Goal: Task Accomplishment & Management: Use online tool/utility

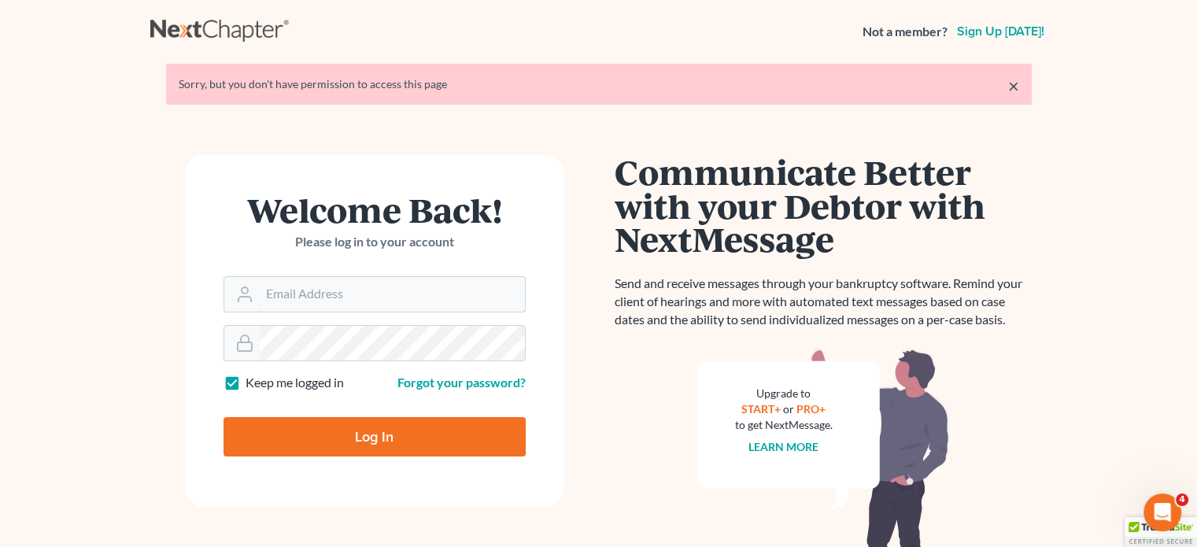
type input "[EMAIL_ADDRESS][DOMAIN_NAME]"
click at [370, 440] on input "Log In" at bounding box center [375, 436] width 302 height 39
type input "Thinking..."
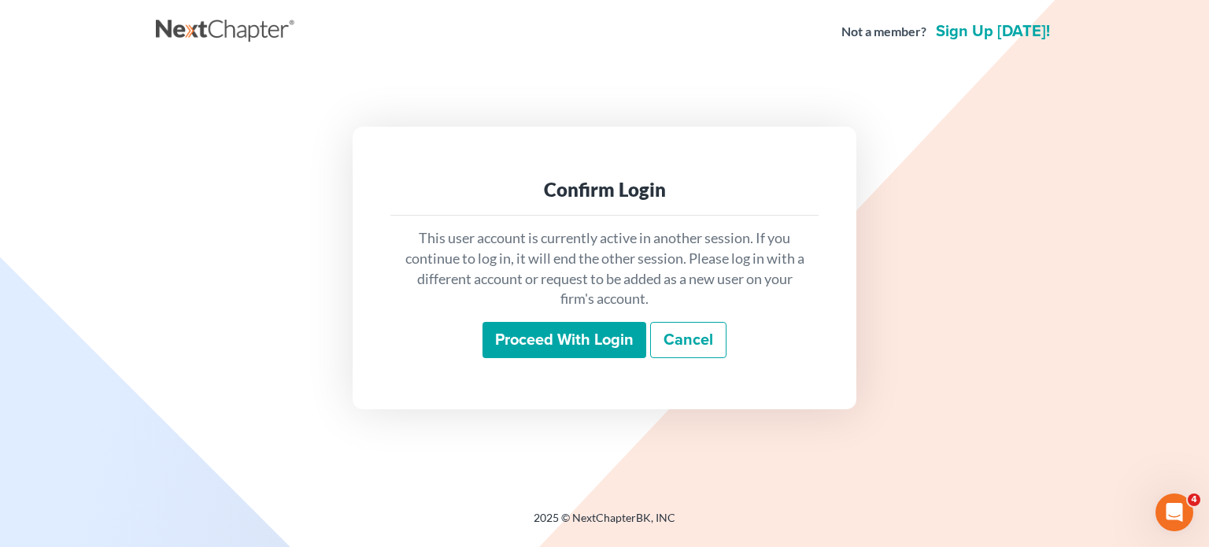
click at [560, 343] on input "Proceed with login" at bounding box center [564, 340] width 164 height 36
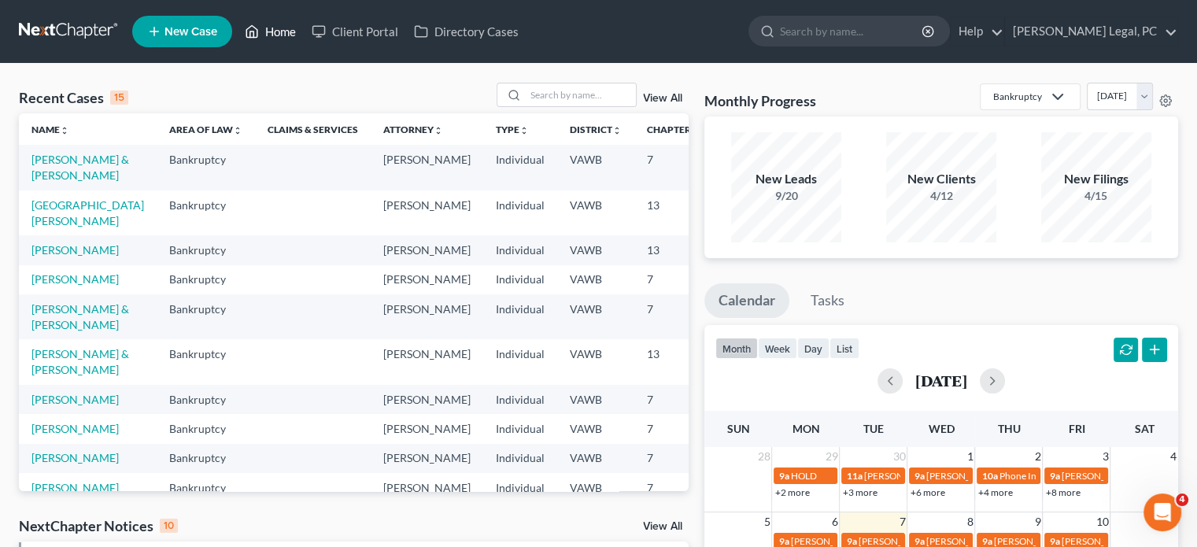
click at [272, 31] on link "Home" at bounding box center [270, 31] width 67 height 28
click at [275, 36] on link "Home" at bounding box center [270, 31] width 67 height 28
click at [280, 30] on link "Home" at bounding box center [270, 31] width 67 height 28
click at [526, 91] on input "search" at bounding box center [581, 94] width 110 height 23
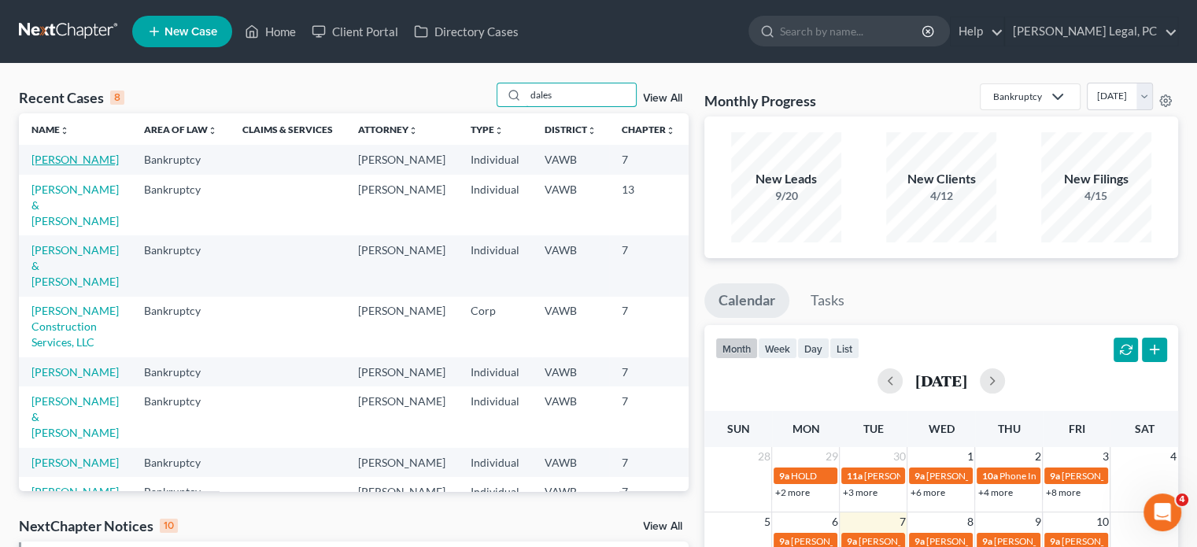
type input "dales"
click at [46, 161] on link "[PERSON_NAME]" at bounding box center [74, 159] width 87 height 13
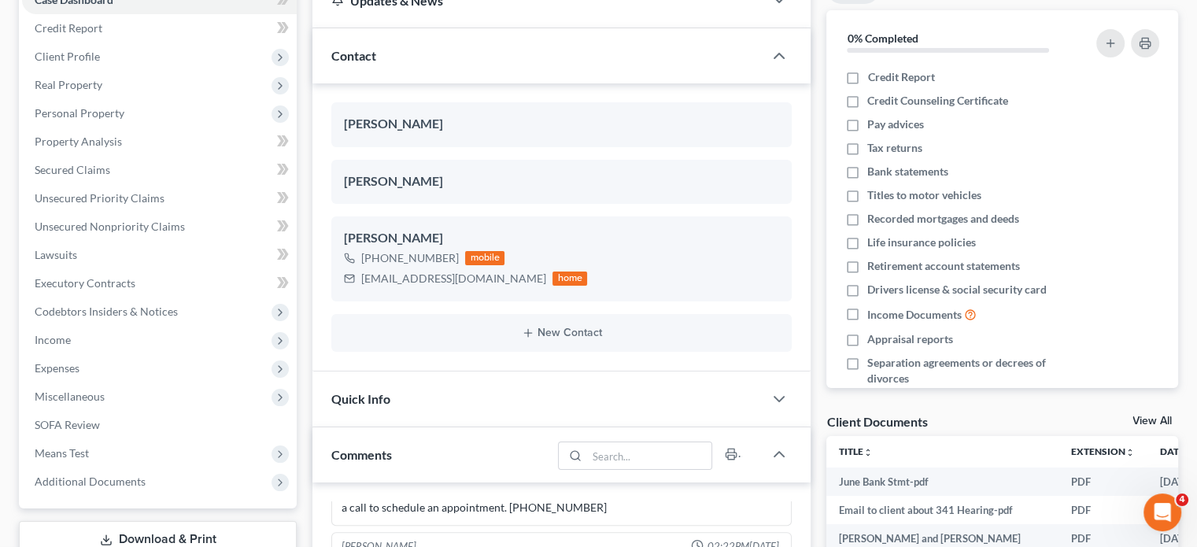
scroll to position [293, 0]
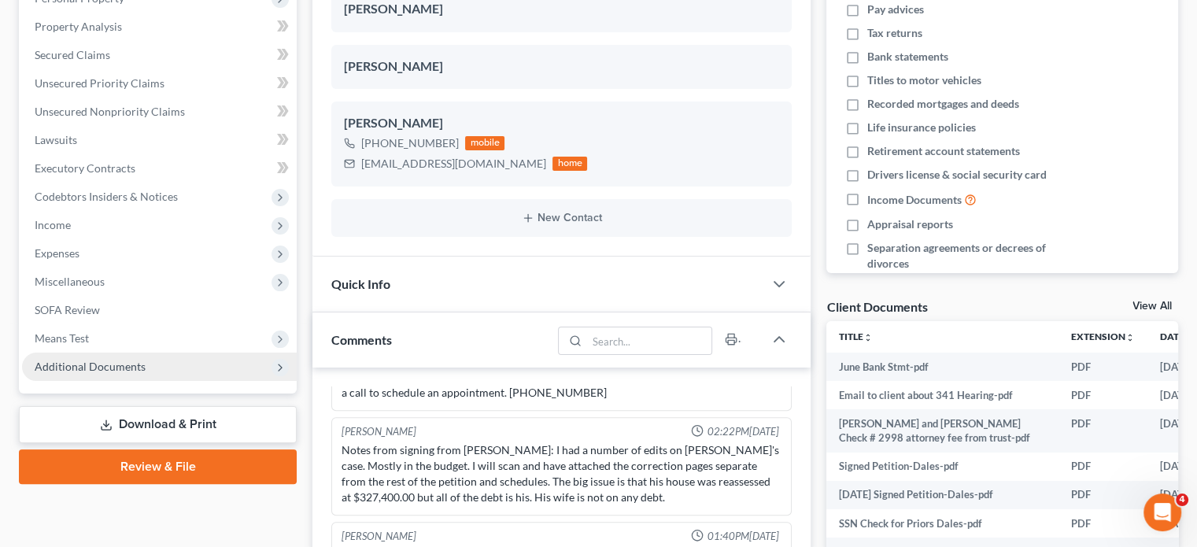
click at [142, 361] on span "Additional Documents" at bounding box center [90, 366] width 111 height 13
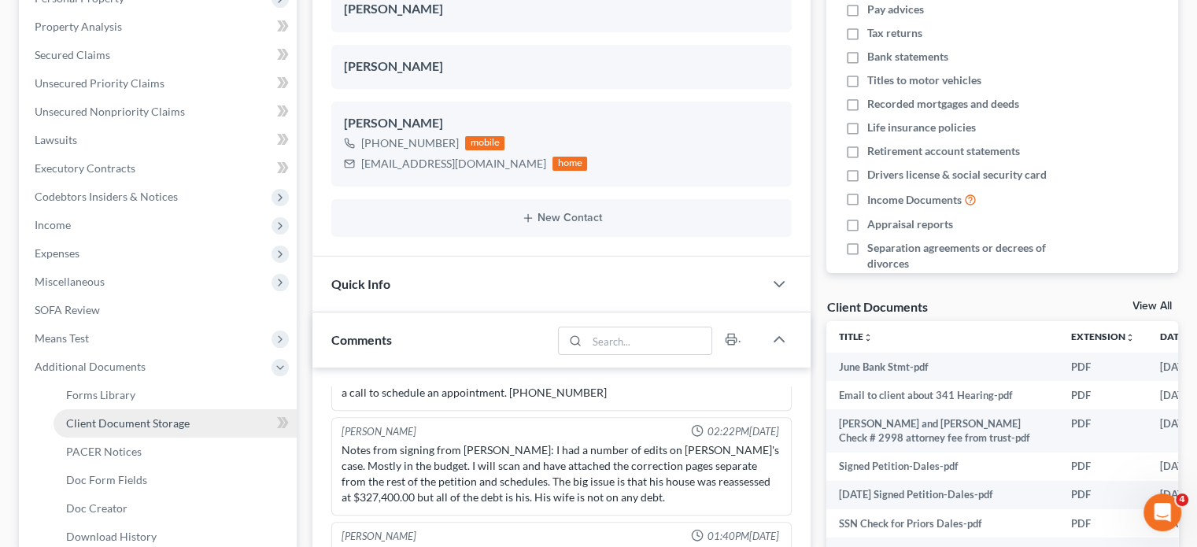
click at [134, 429] on link "Client Document Storage" at bounding box center [175, 423] width 243 height 28
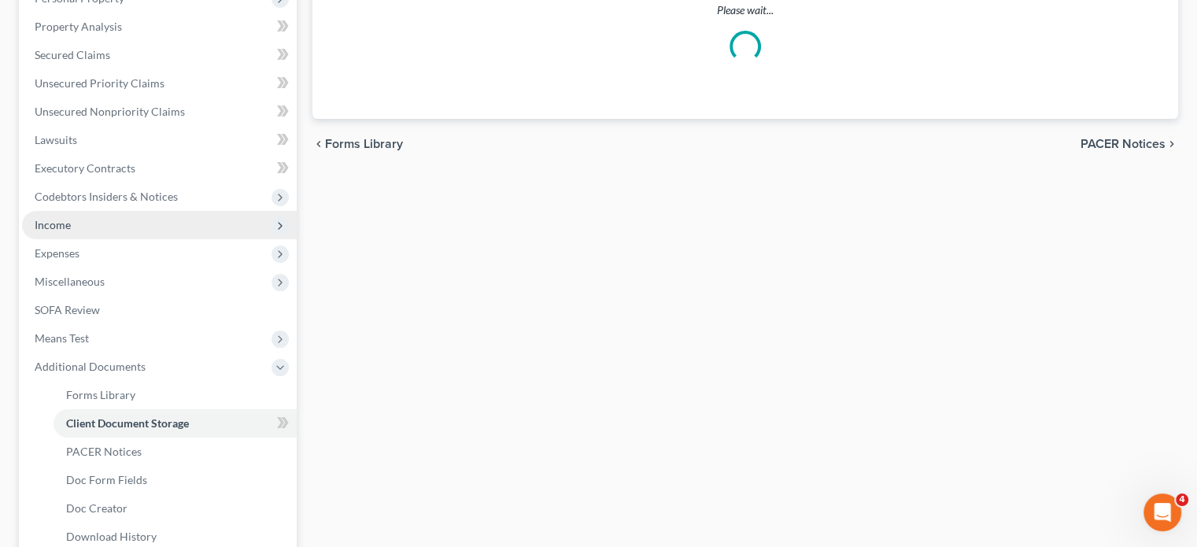
scroll to position [107, 0]
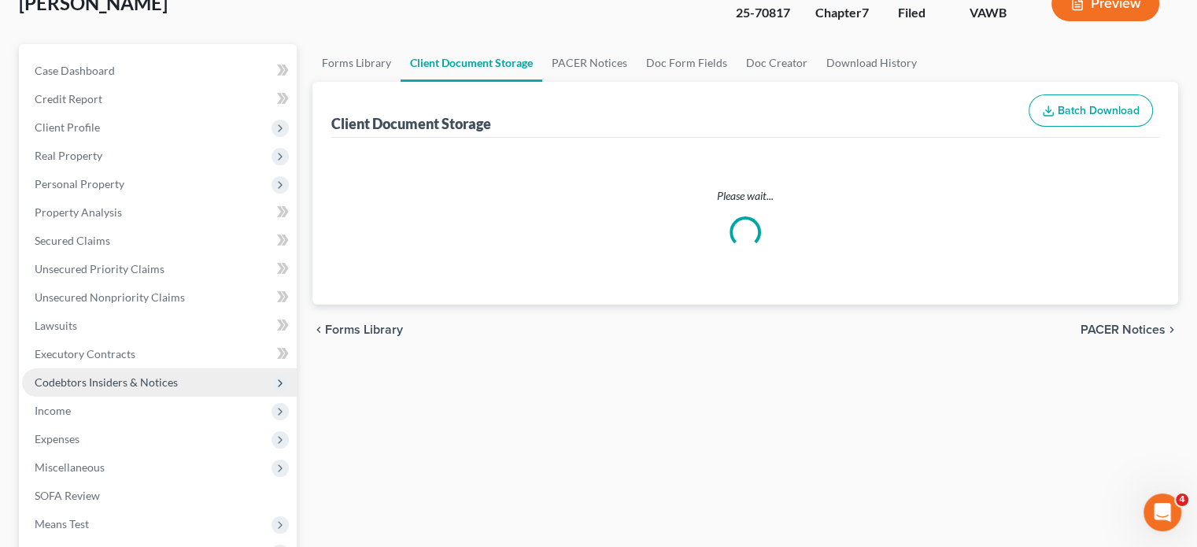
select select "0"
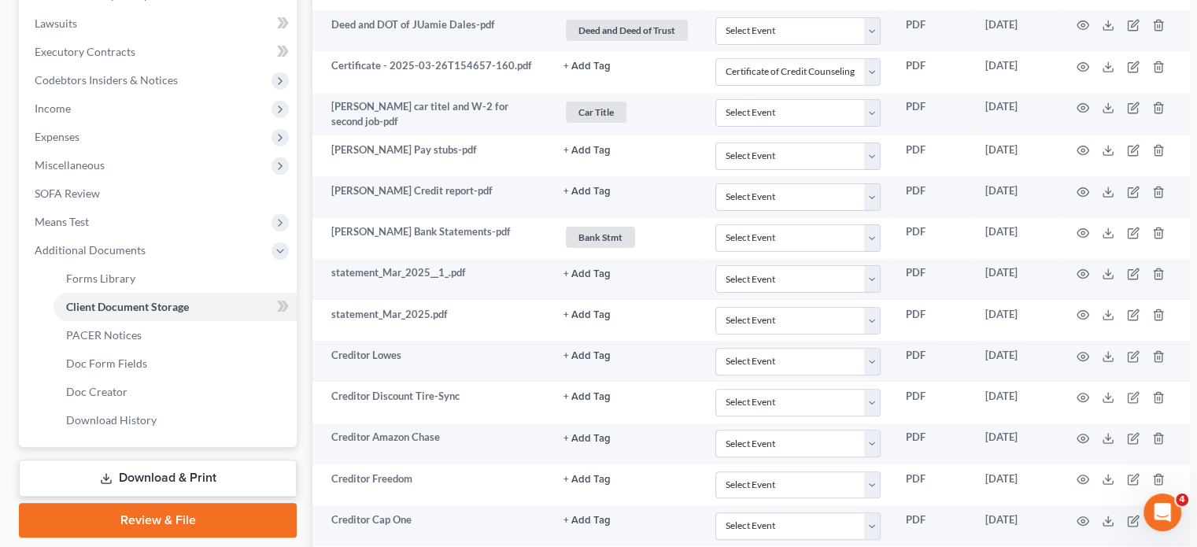
scroll to position [0, 0]
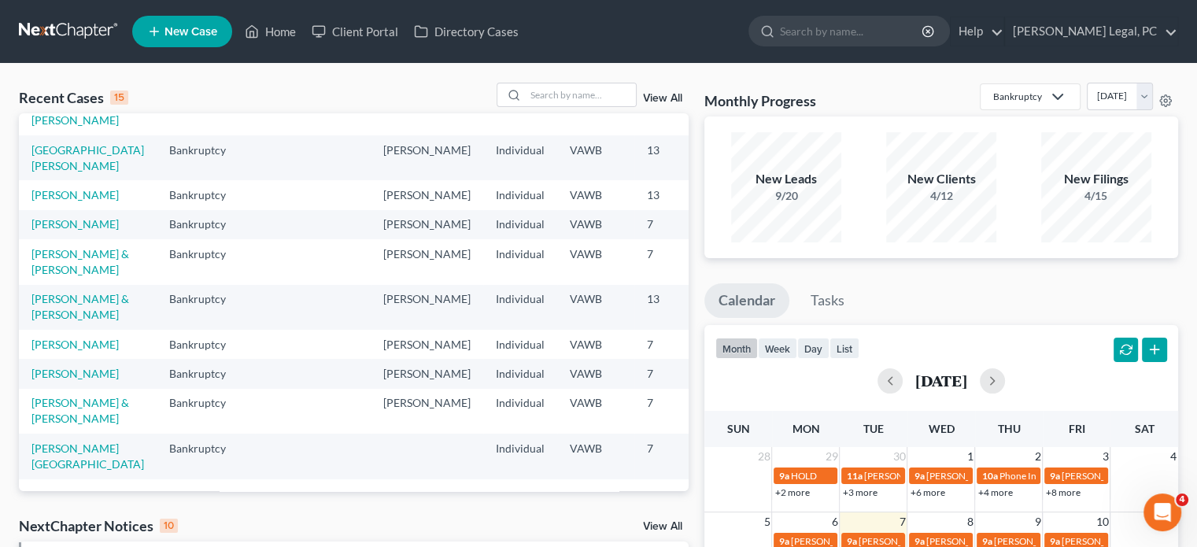
scroll to position [198, 0]
